Goal: Task Accomplishment & Management: Manage account settings

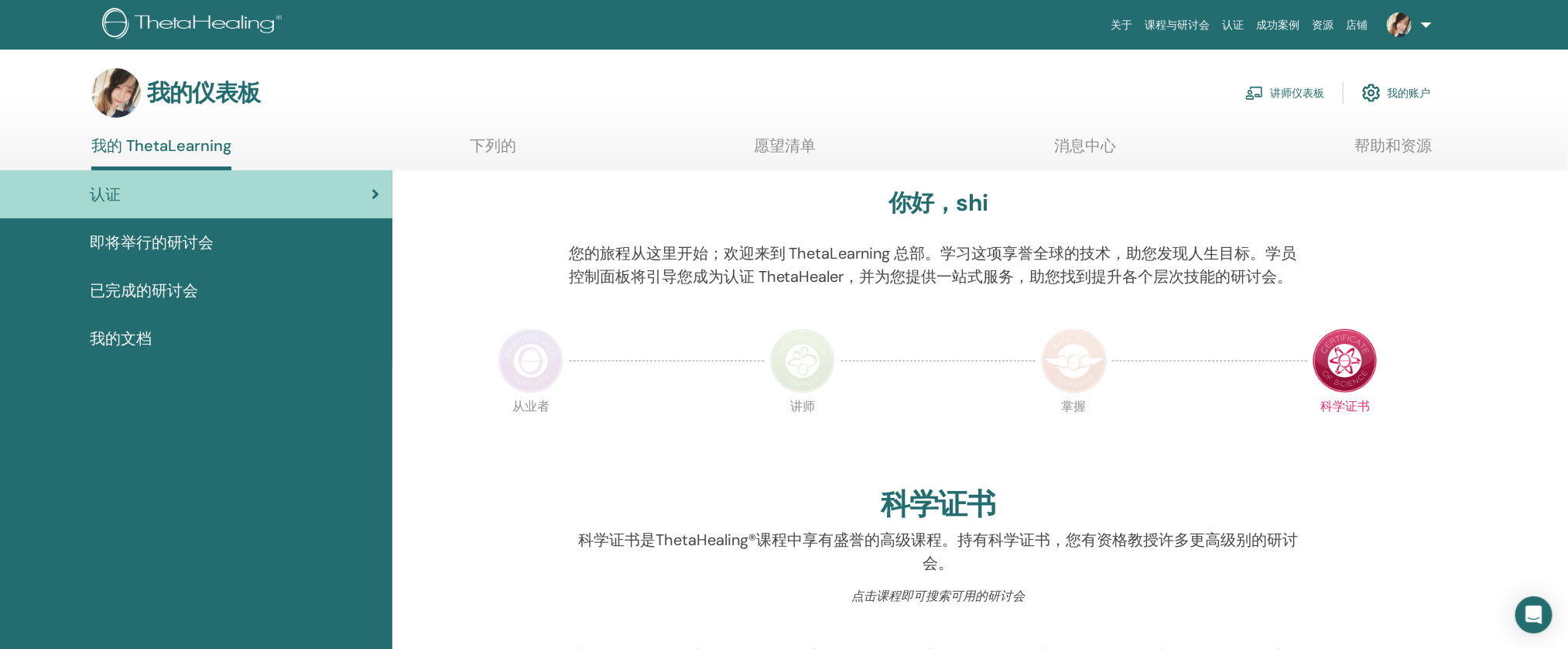
click at [1284, 96] on font "讲师仪表板" at bounding box center [1297, 94] width 54 height 14
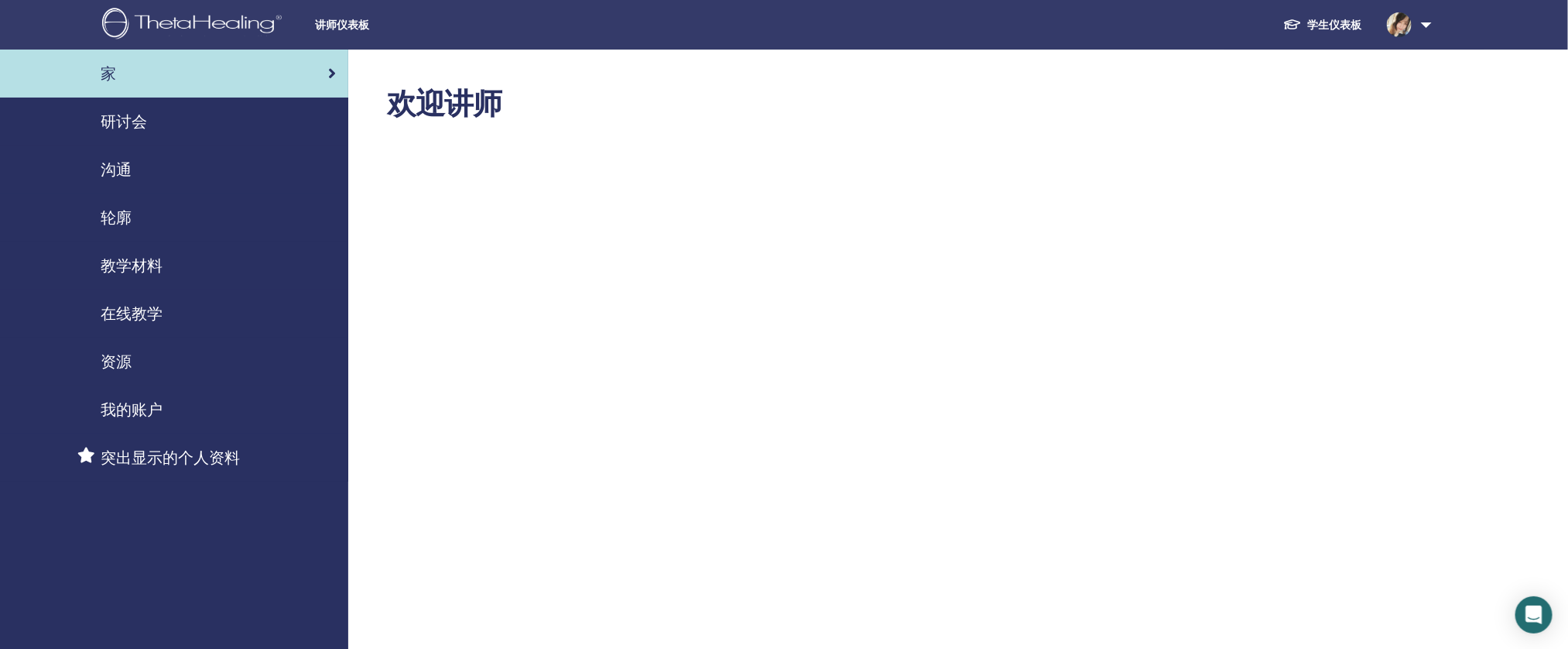
click at [215, 122] on div "研讨会" at bounding box center [173, 120] width 323 height 23
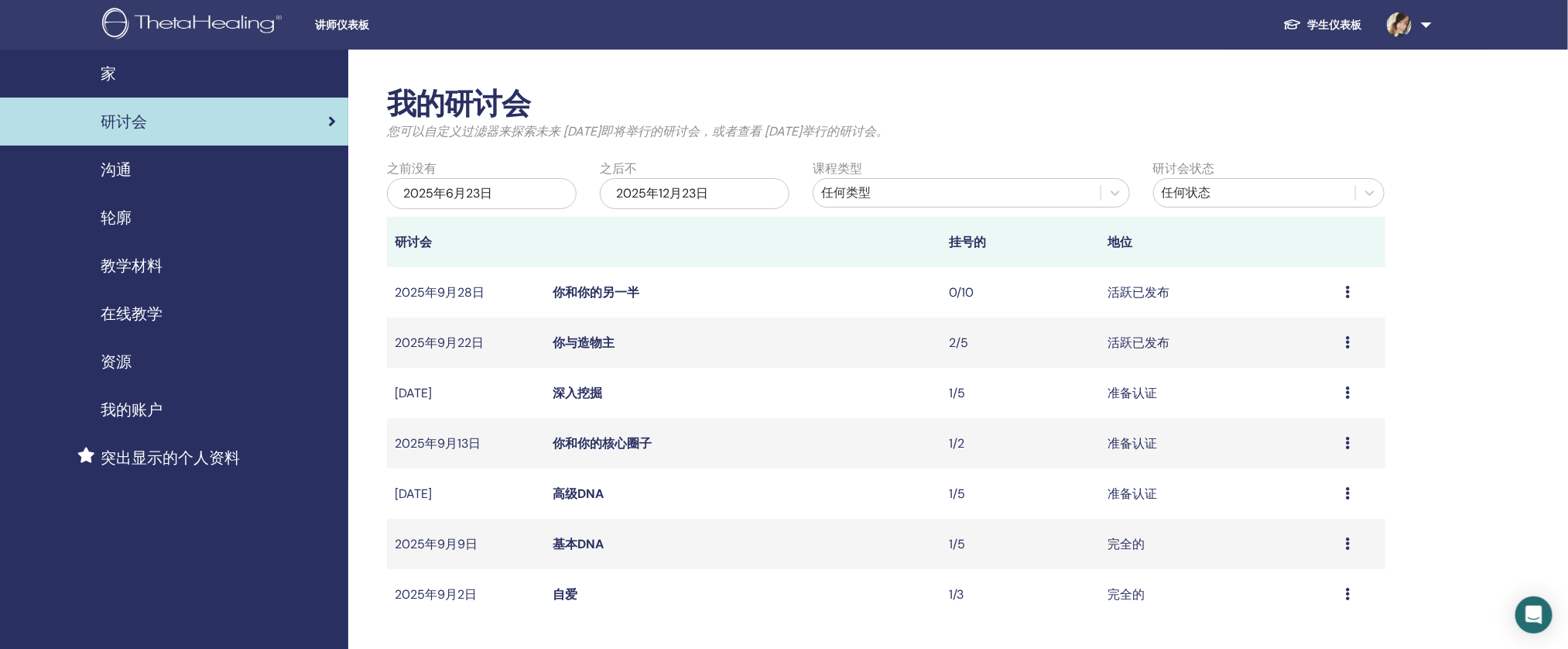
click at [605, 348] on font "你与造物主" at bounding box center [584, 342] width 62 height 16
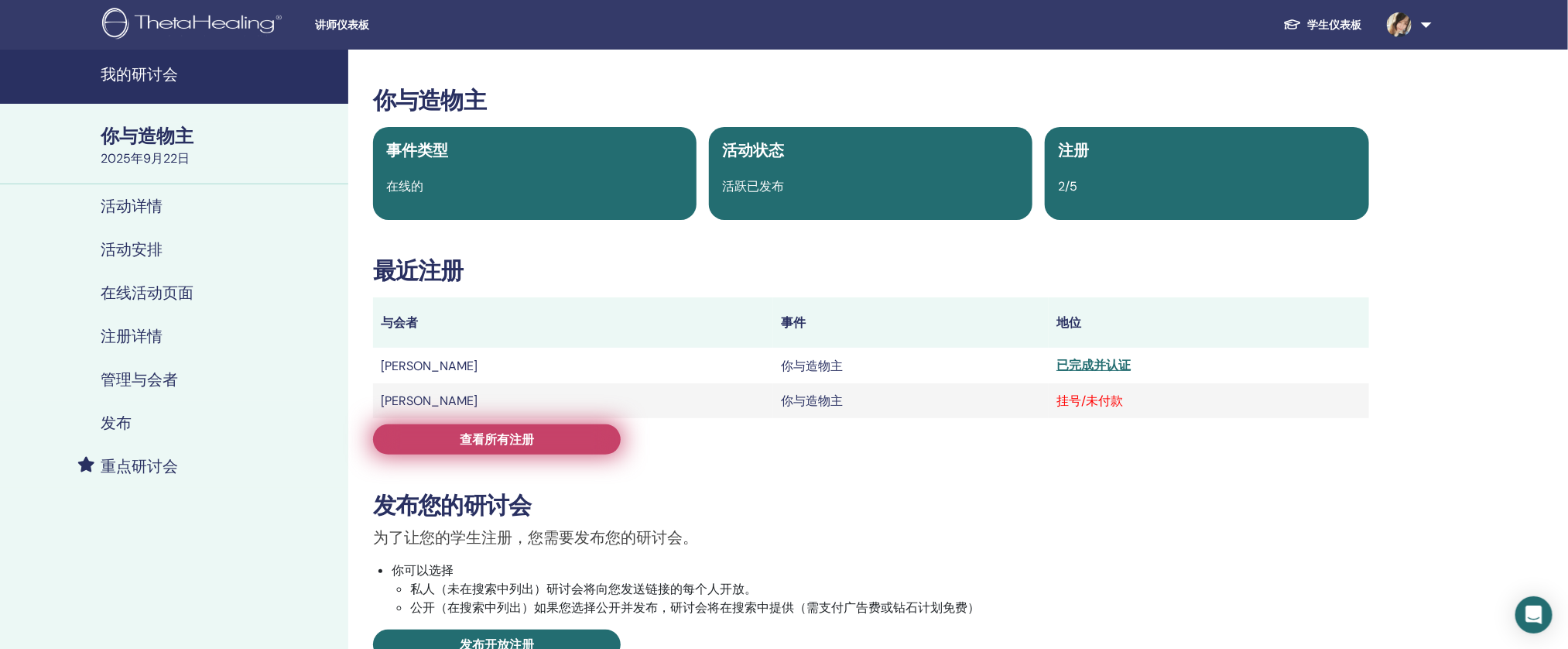
click at [592, 448] on link "查看所有注册" at bounding box center [496, 439] width 248 height 30
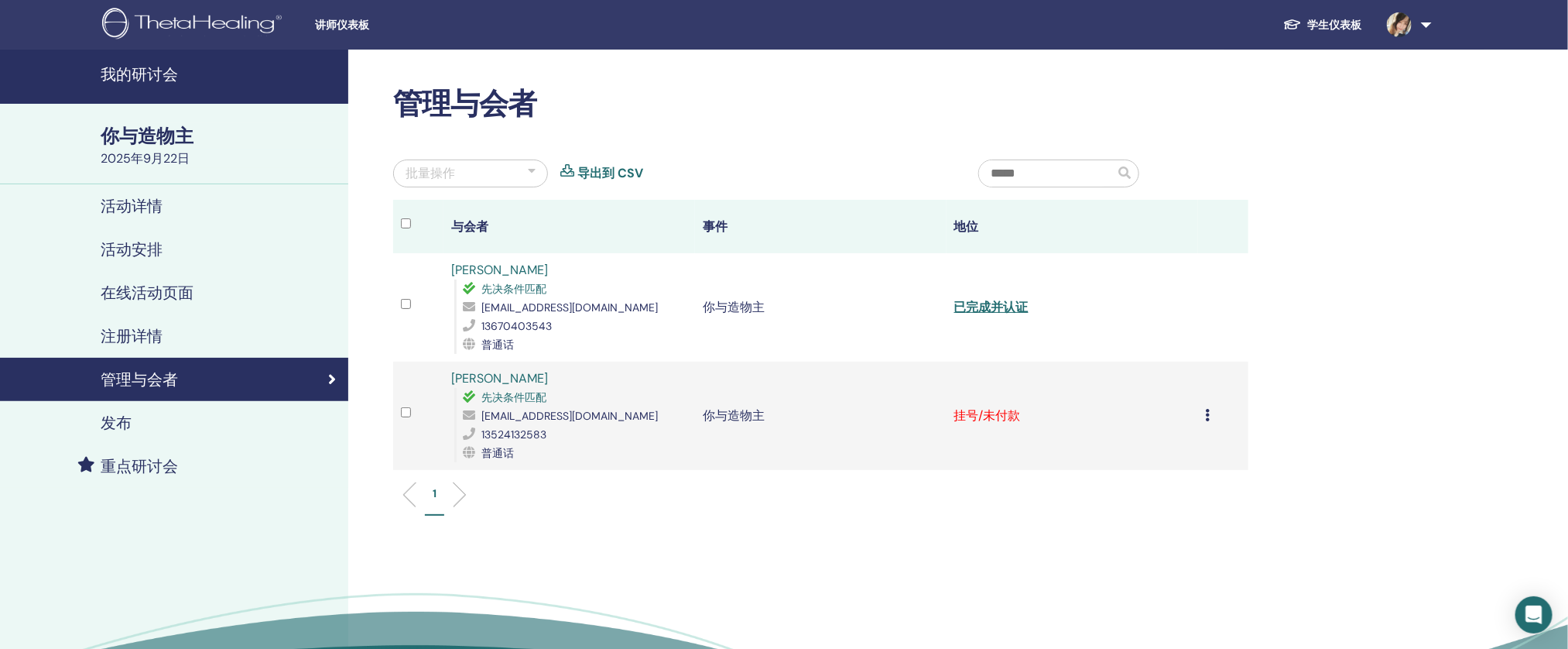
click at [1201, 422] on td "取消注册 不自动认证 标记为已付款 标记为未付款 标记为缺席 完成并证明 下载证书" at bounding box center [1223, 415] width 51 height 108
click at [1206, 417] on icon at bounding box center [1208, 415] width 5 height 12
click at [1129, 542] on font "完成并证明" at bounding box center [1145, 546] width 62 height 16
